Goal: Task Accomplishment & Management: Manage account settings

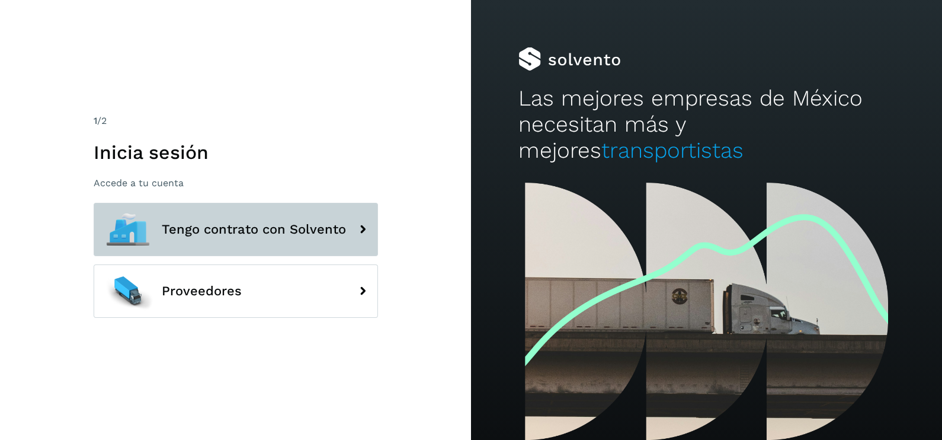
click at [323, 241] on button "Tengo contrato con Solvento" at bounding box center [236, 229] width 284 height 53
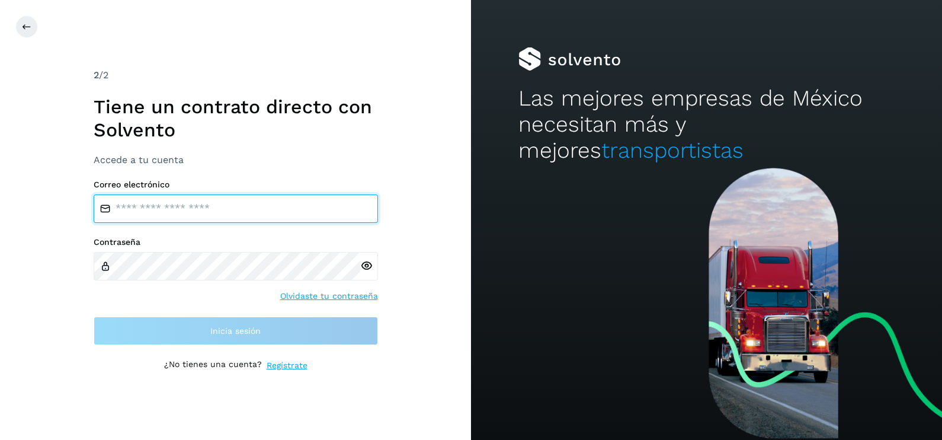
type input "**********"
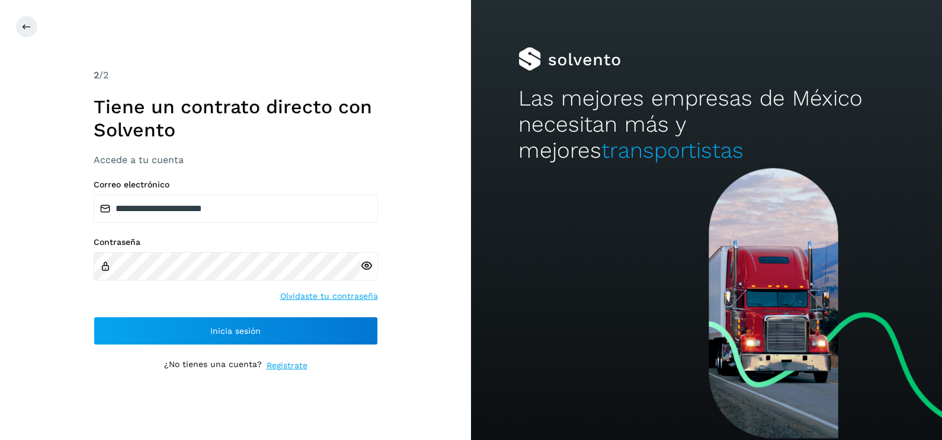
click at [429, 345] on div "**********" at bounding box center [235, 220] width 471 height 440
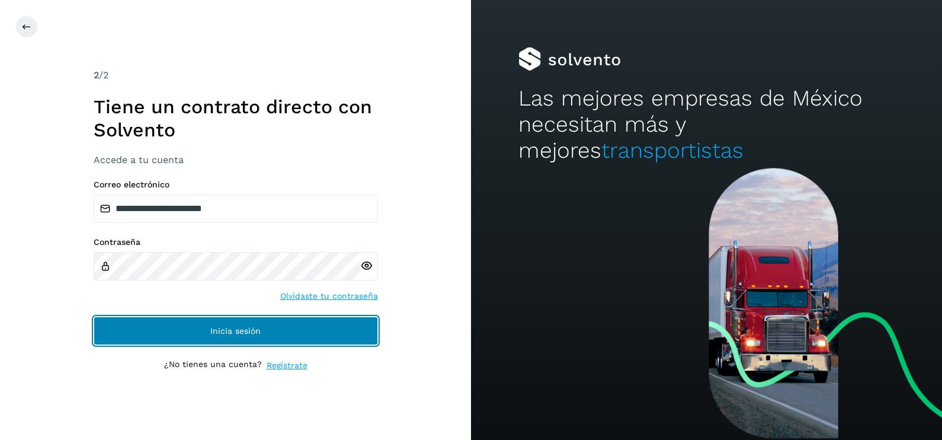
click at [305, 334] on button "Inicia sesión" at bounding box center [236, 330] width 284 height 28
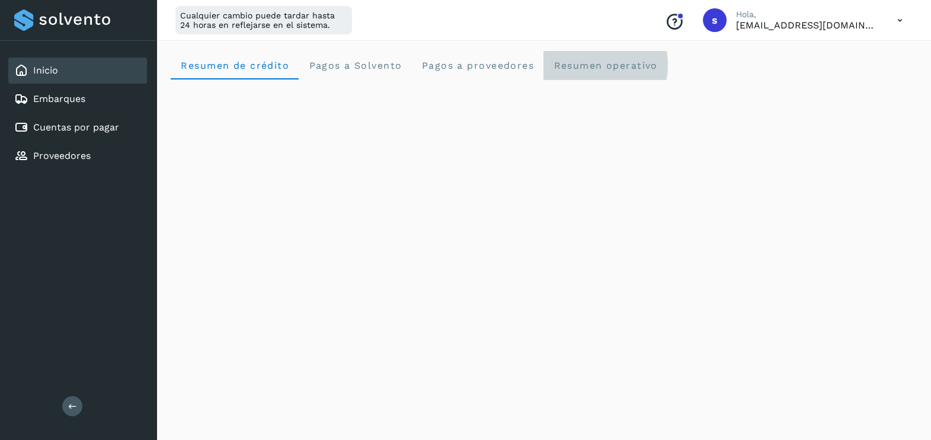
click at [622, 66] on span "Resumen operativo" at bounding box center [605, 65] width 105 height 11
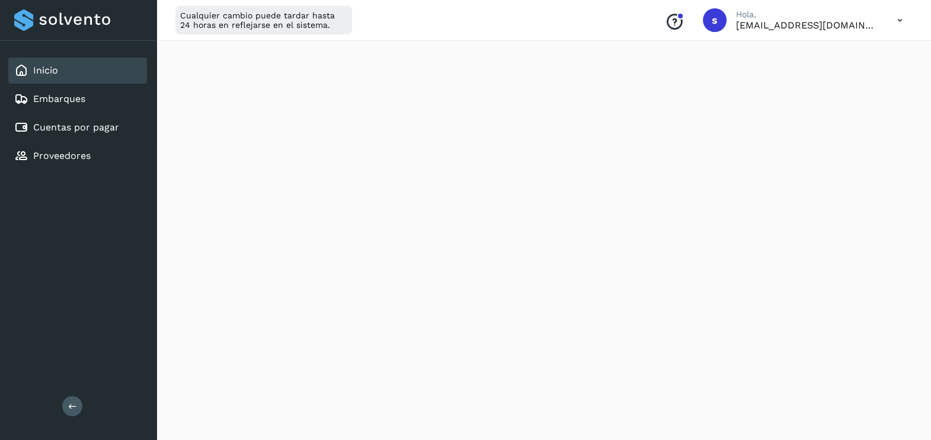
scroll to position [1372, 0]
click at [76, 73] on div "Inicio" at bounding box center [77, 70] width 139 height 26
click at [60, 96] on link "Embarques" at bounding box center [59, 98] width 52 height 11
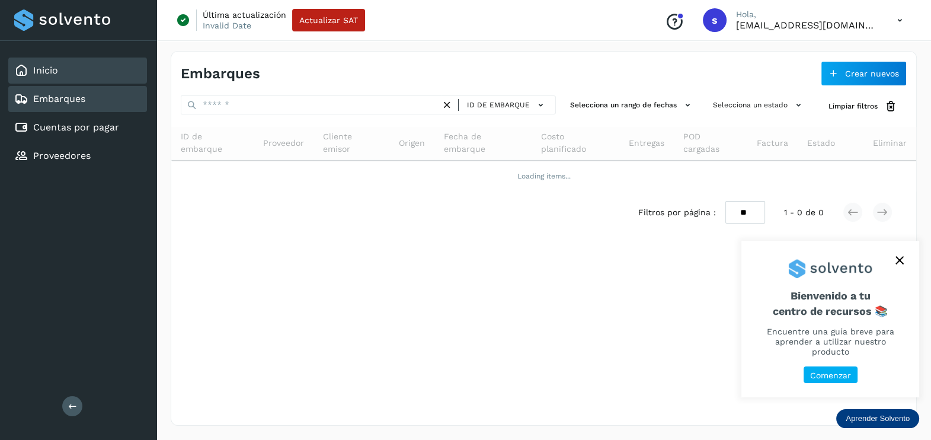
click at [69, 66] on div "Inicio" at bounding box center [77, 70] width 139 height 26
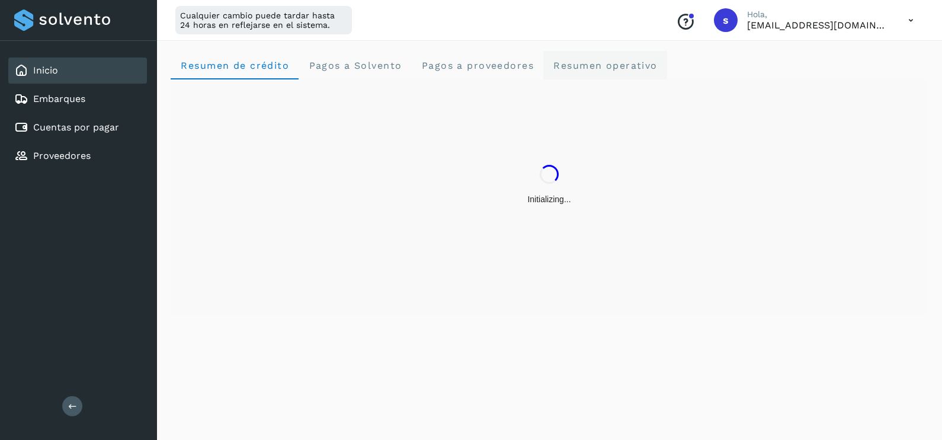
click at [647, 67] on span "Resumen operativo" at bounding box center [605, 65] width 105 height 11
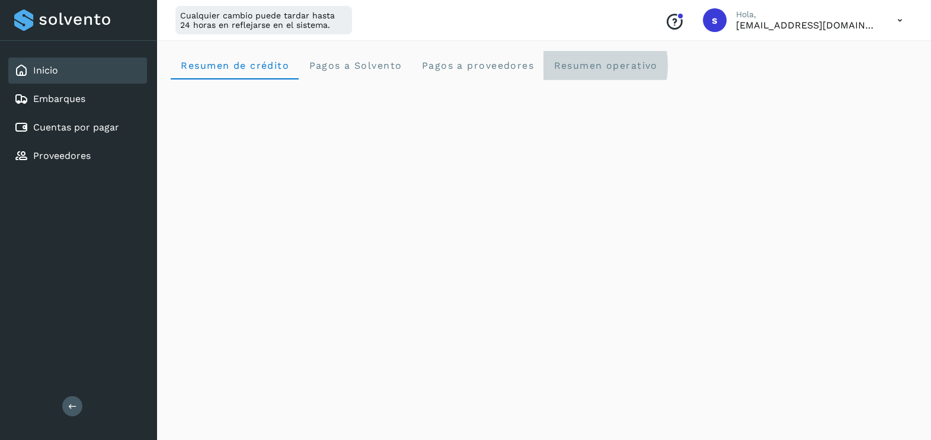
click at [597, 64] on span "Resumen operativo" at bounding box center [605, 65] width 105 height 11
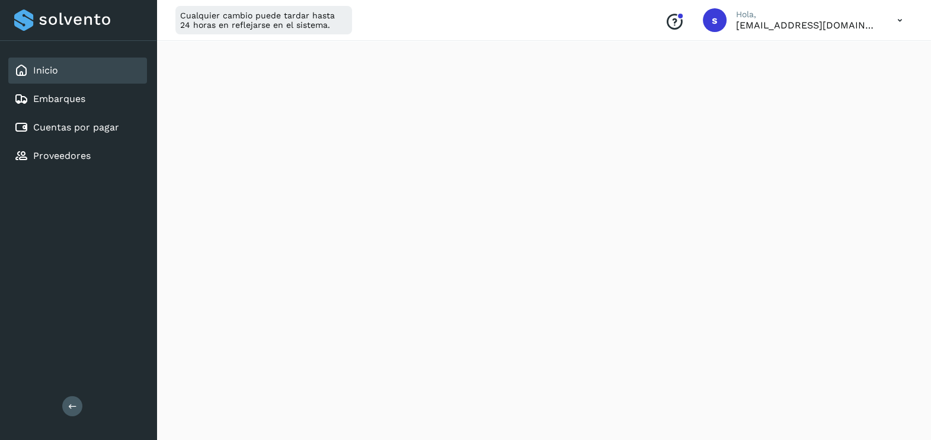
scroll to position [1363, 0]
drag, startPoint x: 931, startPoint y: 379, endPoint x: 941, endPoint y: 398, distance: 21.5
